Goal: Complete application form: Complete application form

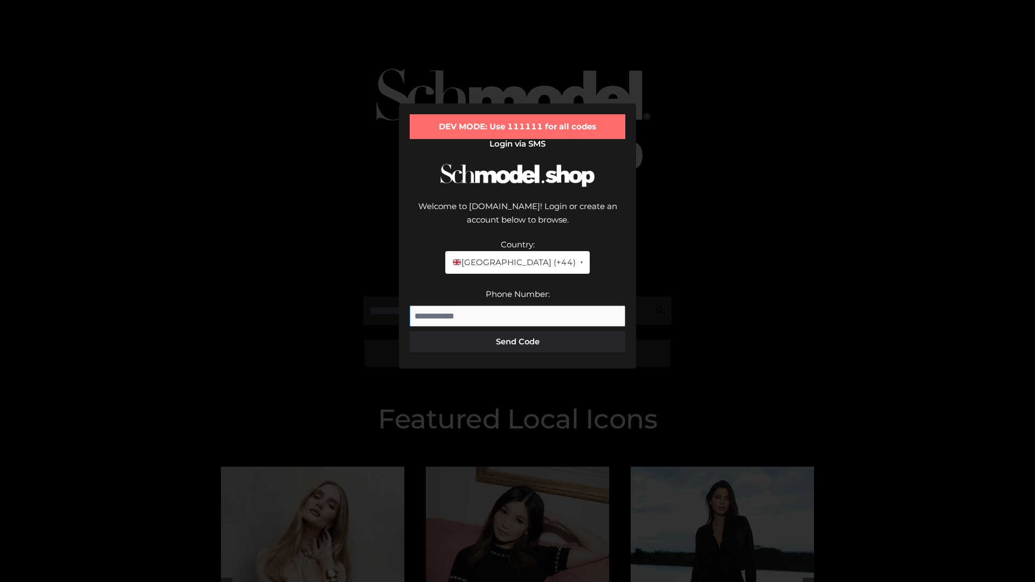
click at [518, 306] on input "Phone Number:" at bounding box center [518, 317] width 216 height 22
type input "**********"
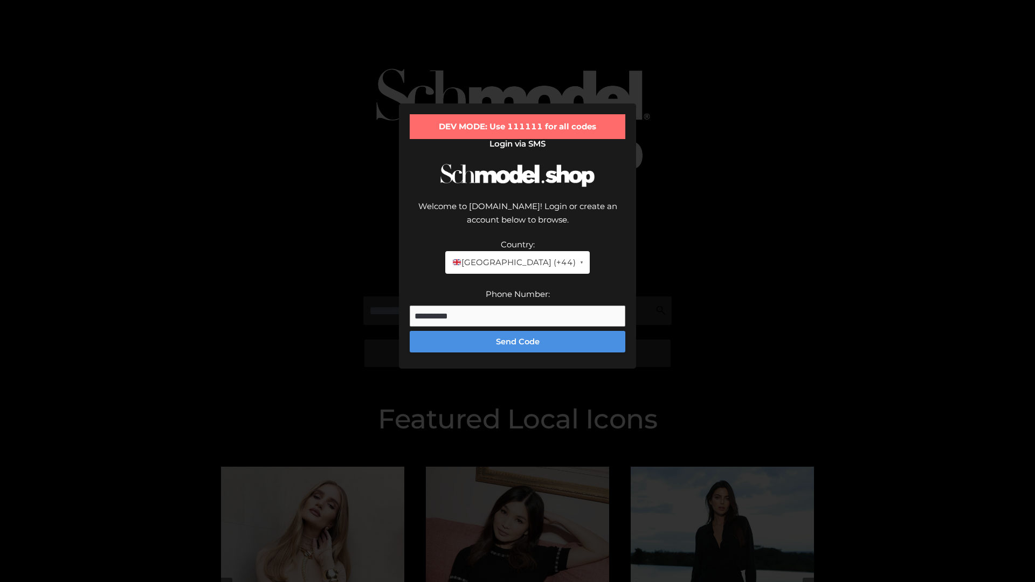
click at [518, 331] on button "Send Code" at bounding box center [518, 342] width 216 height 22
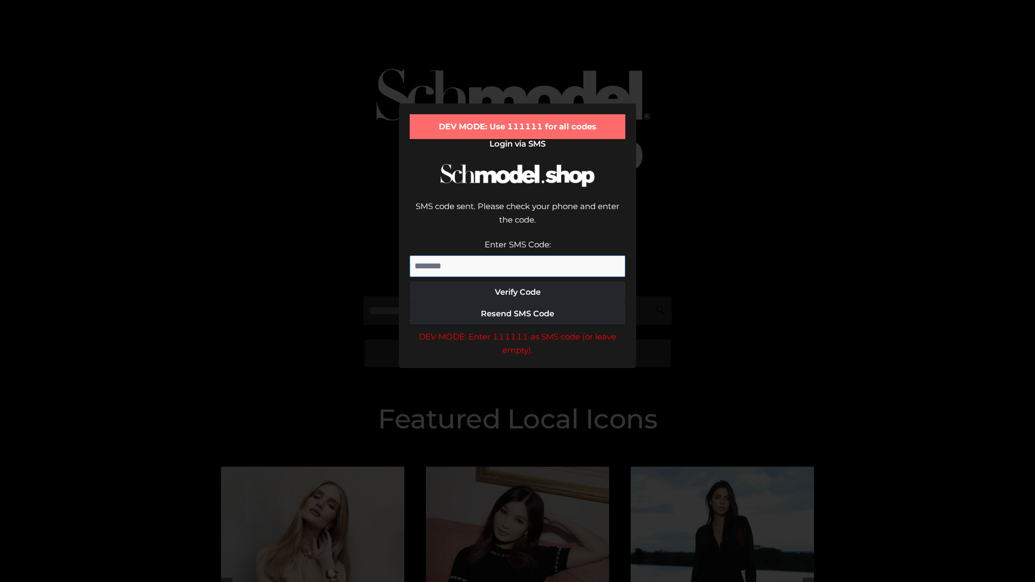
click at [518, 256] on input "Enter SMS Code:" at bounding box center [518, 267] width 216 height 22
type input "******"
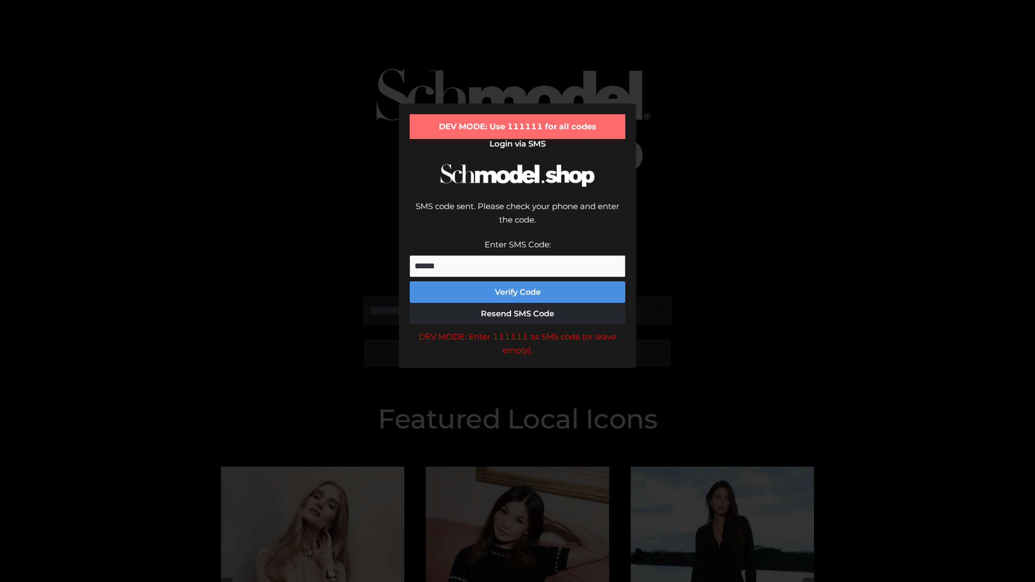
click at [518, 281] on button "Verify Code" at bounding box center [518, 292] width 216 height 22
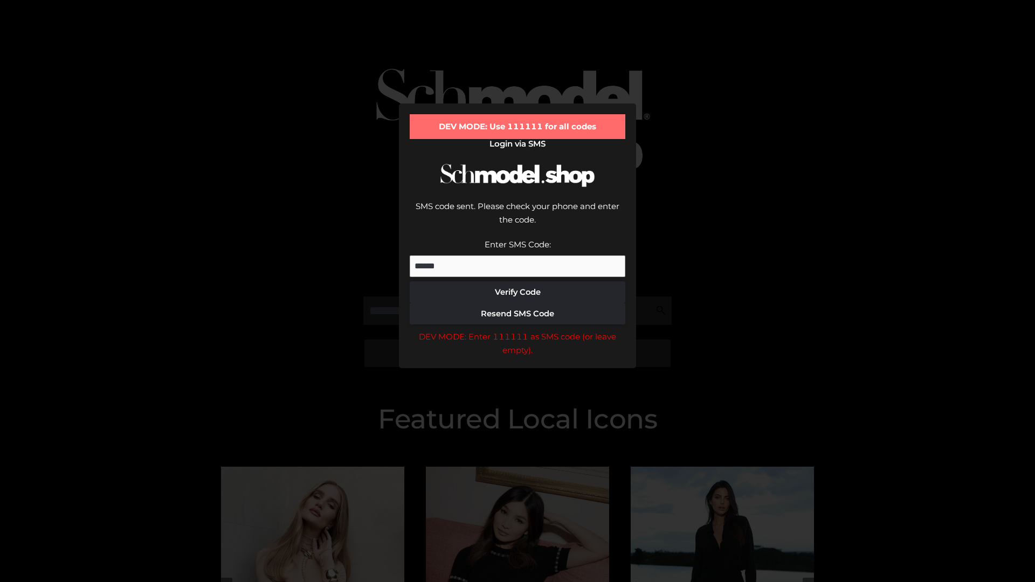
click at [518, 330] on div "DEV MODE: Enter 111111 as SMS code (or leave empty)." at bounding box center [518, 344] width 216 height 28
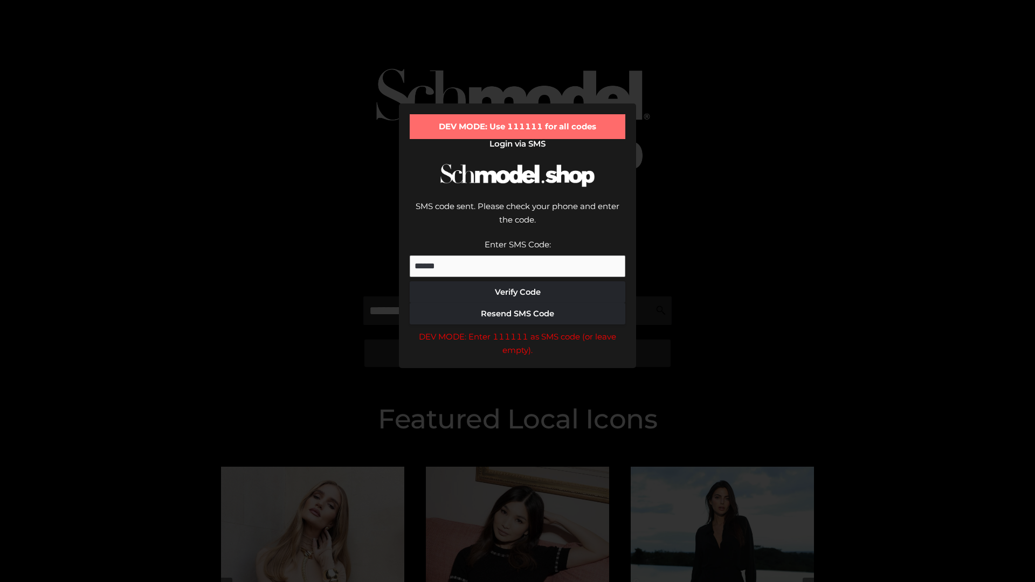
click at [518, 330] on div "DEV MODE: Enter 111111 as SMS code (or leave empty)." at bounding box center [518, 344] width 216 height 28
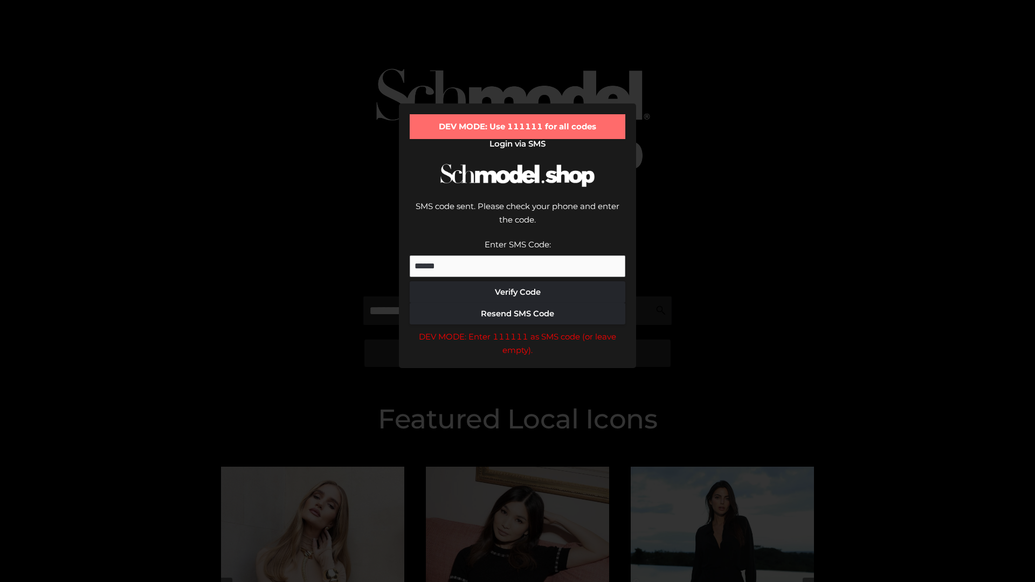
click at [518, 330] on div "DEV MODE: Enter 111111 as SMS code (or leave empty)." at bounding box center [518, 344] width 216 height 28
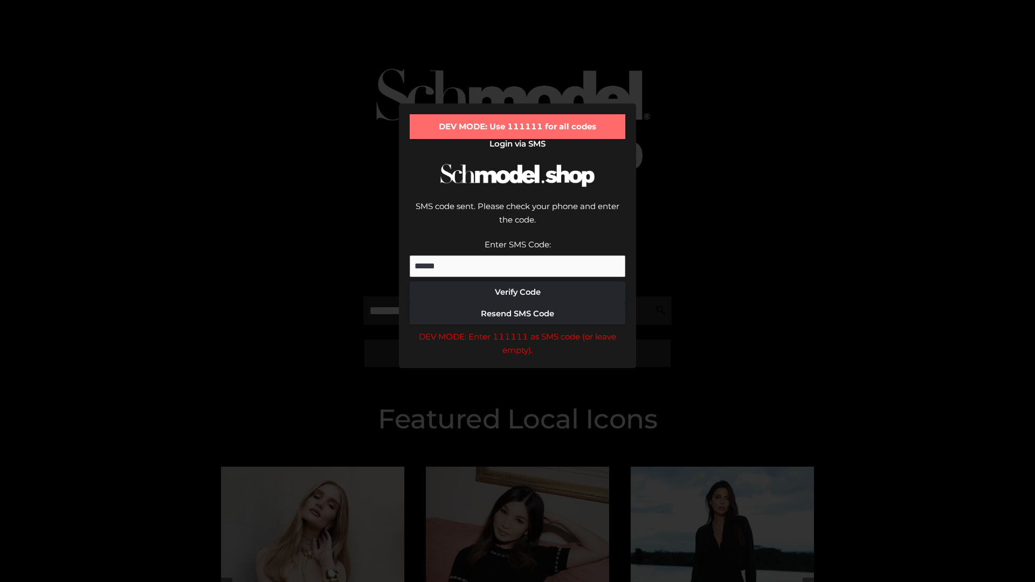
click at [518, 330] on div "DEV MODE: Enter 111111 as SMS code (or leave empty)." at bounding box center [518, 344] width 216 height 28
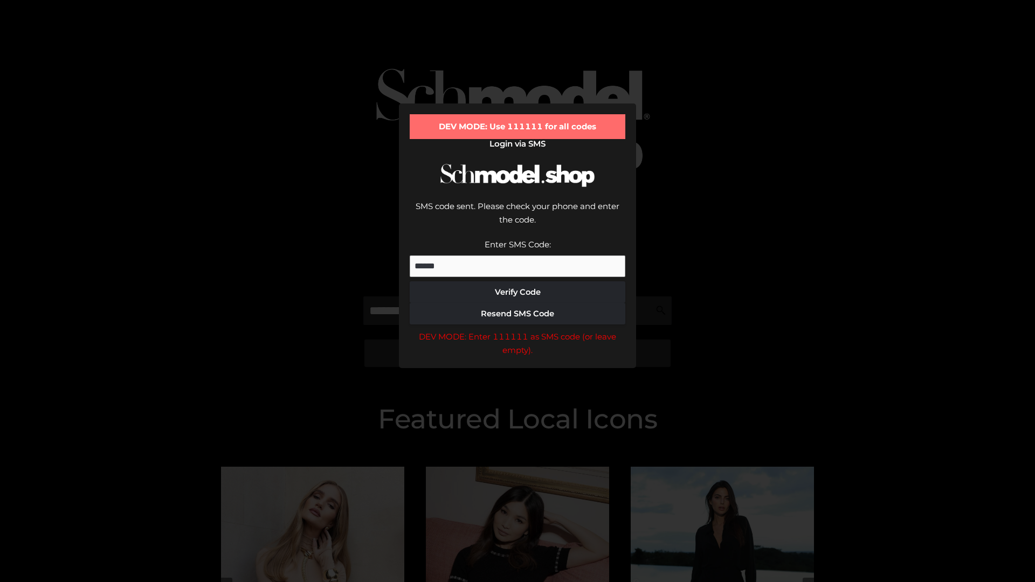
click at [518, 330] on div "DEV MODE: Enter 111111 as SMS code (or leave empty)." at bounding box center [518, 344] width 216 height 28
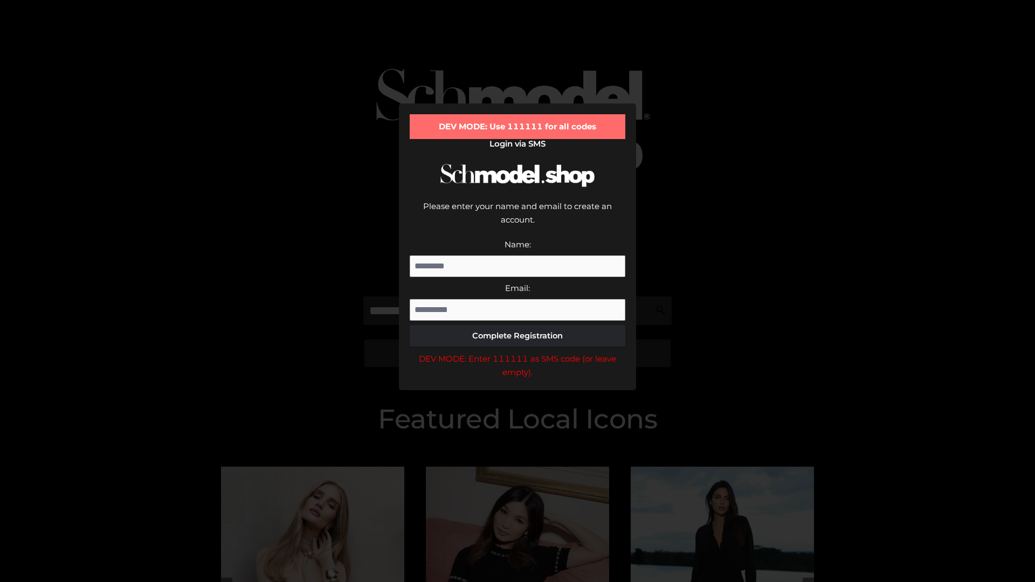
click at [518, 352] on div "DEV MODE: Enter 111111 as SMS code (or leave empty)." at bounding box center [518, 366] width 216 height 28
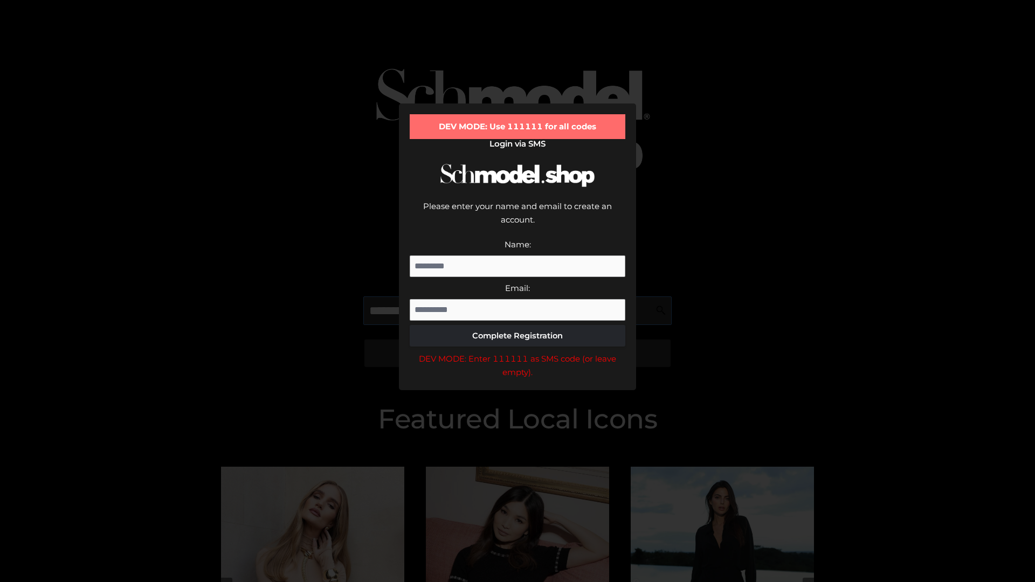
scroll to position [0, 27]
click at [518, 352] on div "DEV MODE: Enter 111111 as SMS code (or leave empty)." at bounding box center [518, 366] width 216 height 28
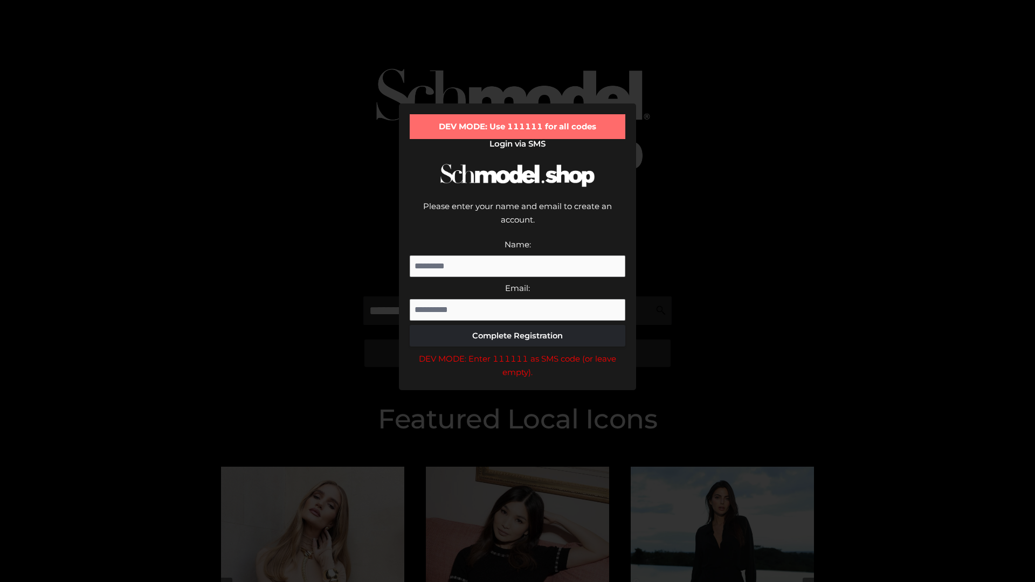
click at [518, 352] on div "DEV MODE: Enter 111111 as SMS code (or leave empty)." at bounding box center [518, 366] width 216 height 28
type input "**********"
